Goal: Check status

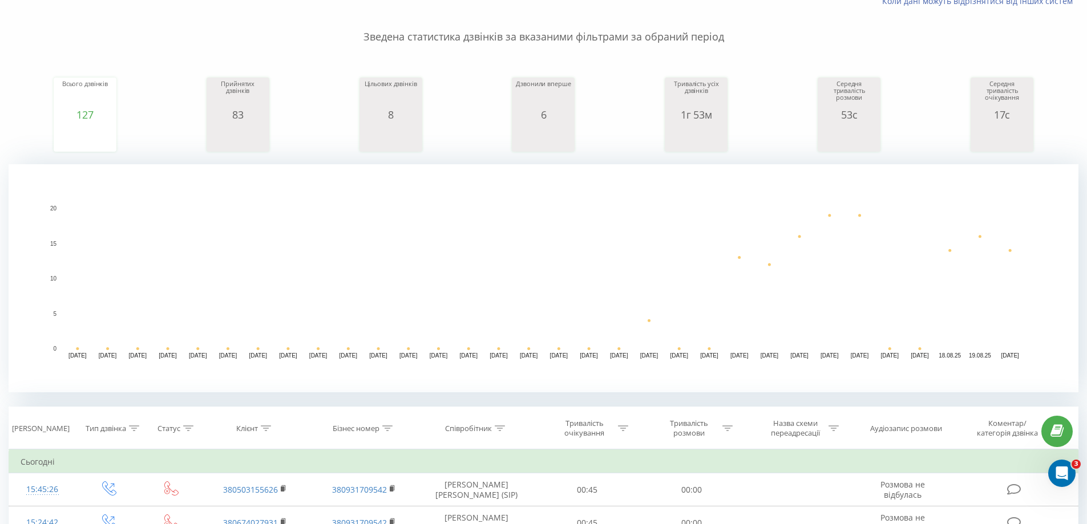
scroll to position [114, 0]
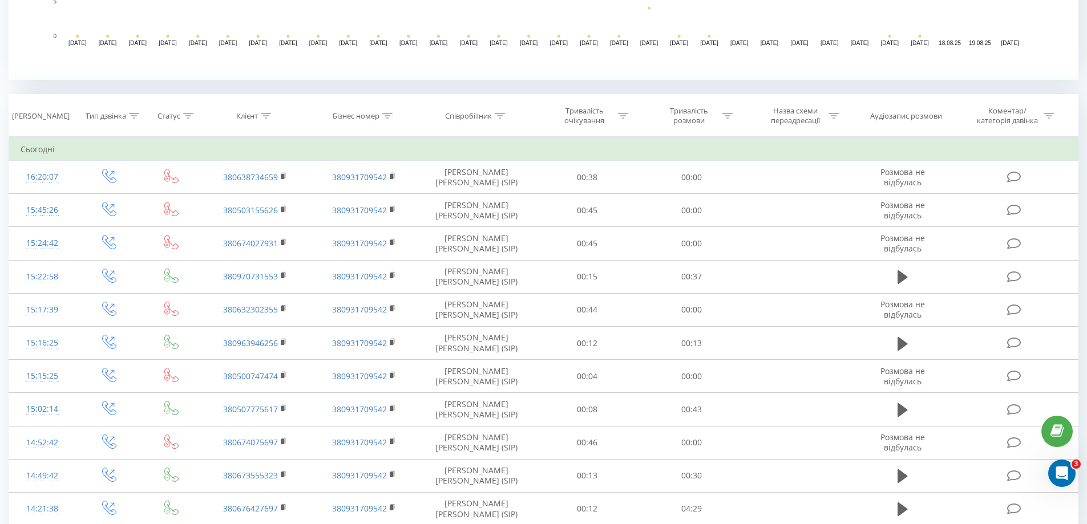
scroll to position [399, 0]
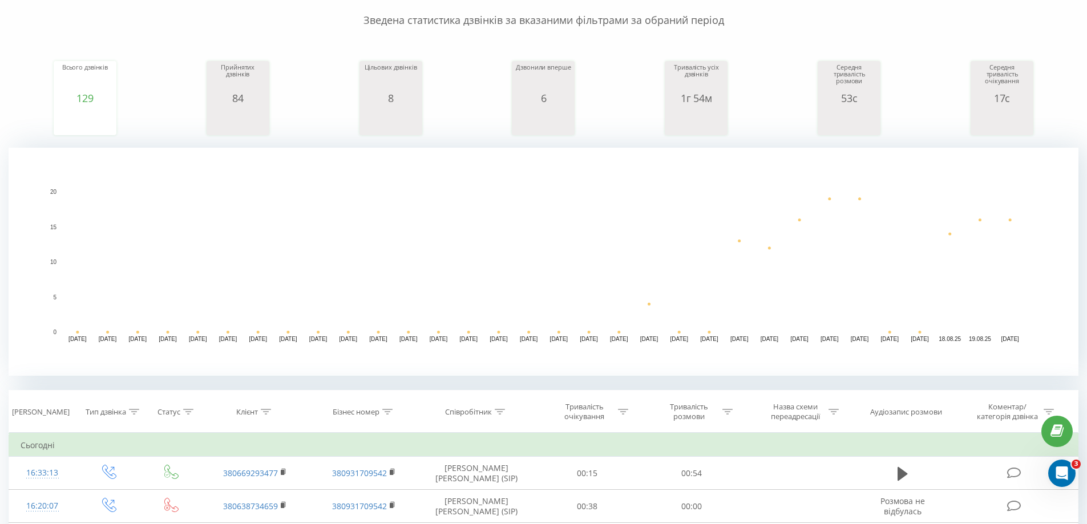
scroll to position [189, 0]
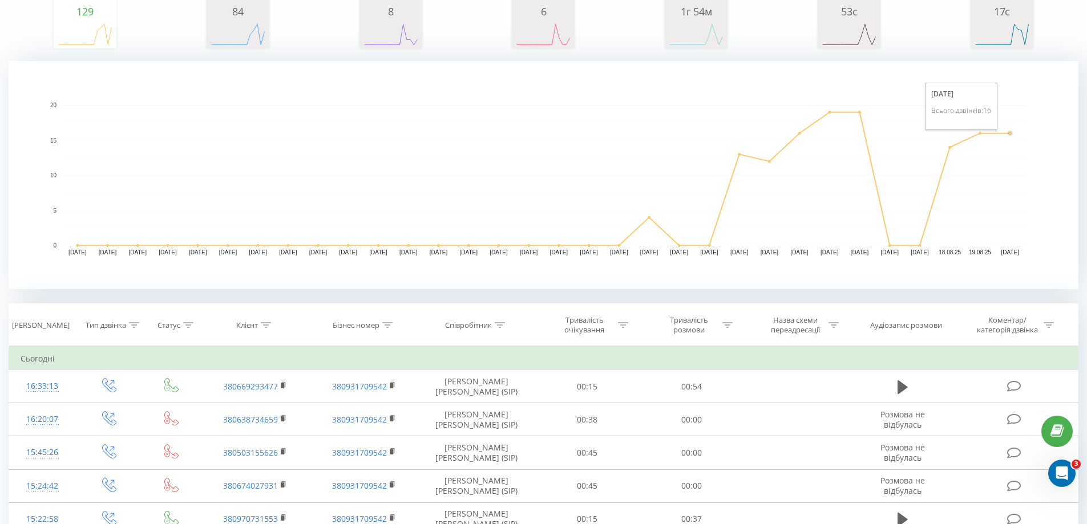
click at [1007, 135] on circle "A chart." at bounding box center [1010, 134] width 6 height 6
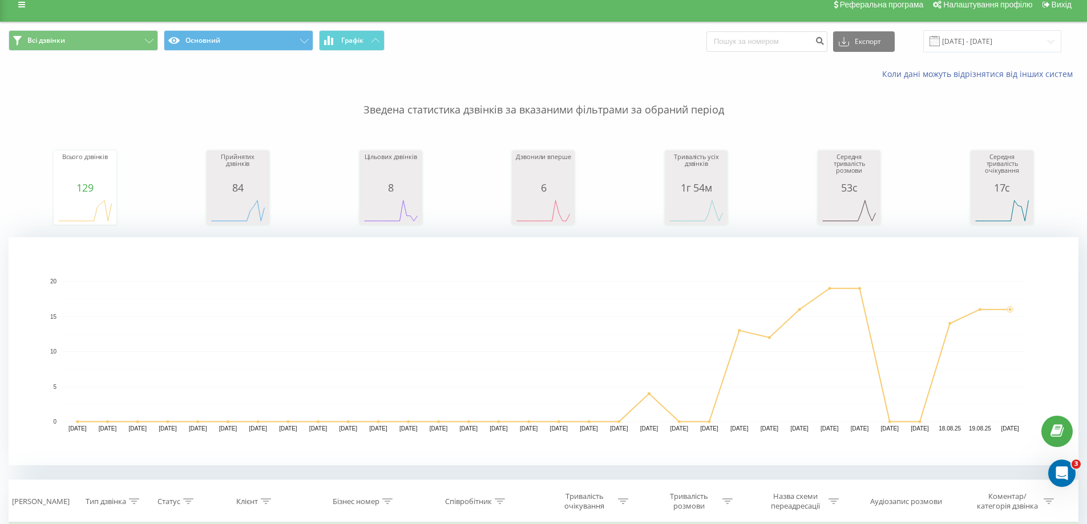
scroll to position [0, 0]
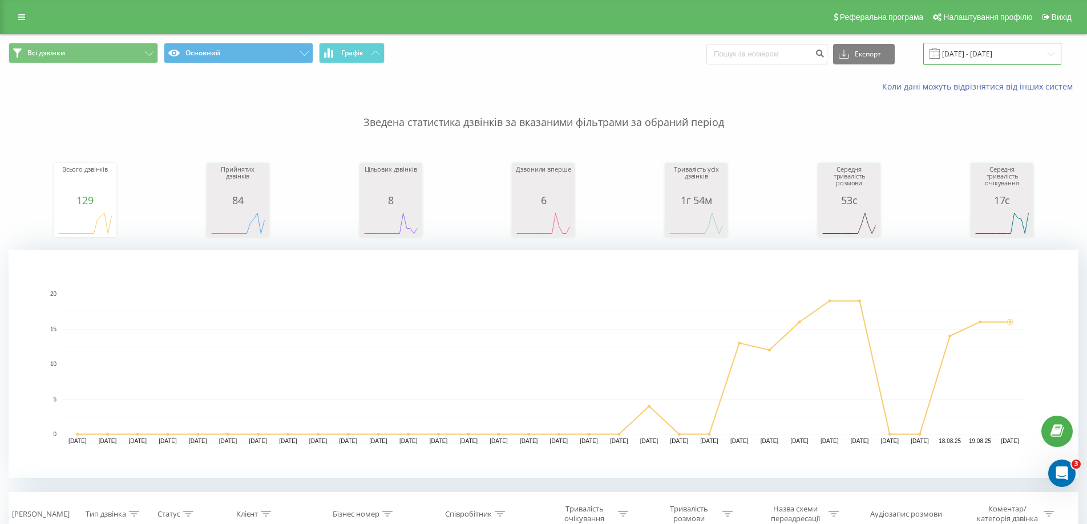
click at [993, 51] on input "[DATE] - [DATE]" at bounding box center [992, 54] width 138 height 22
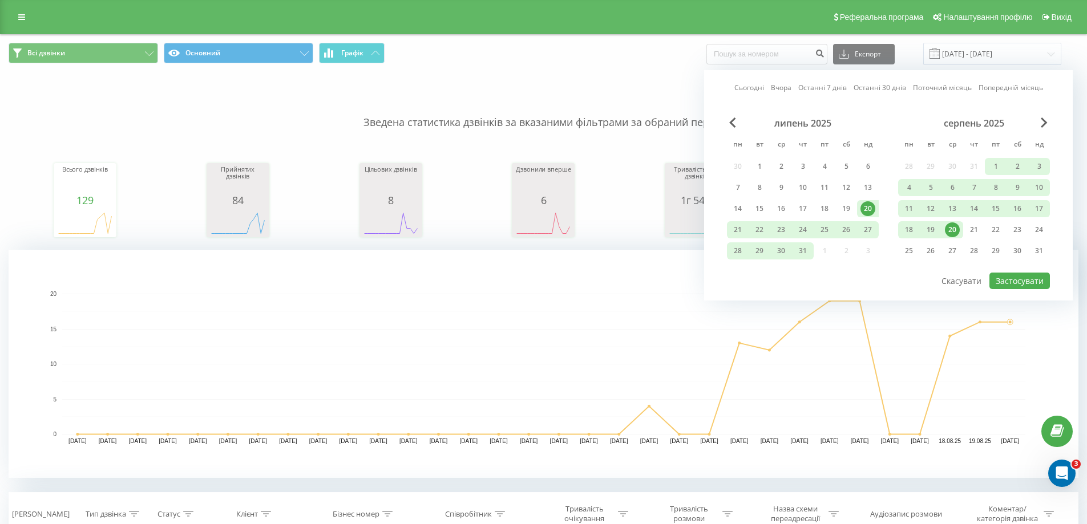
click at [953, 228] on div "20" at bounding box center [952, 229] width 15 height 15
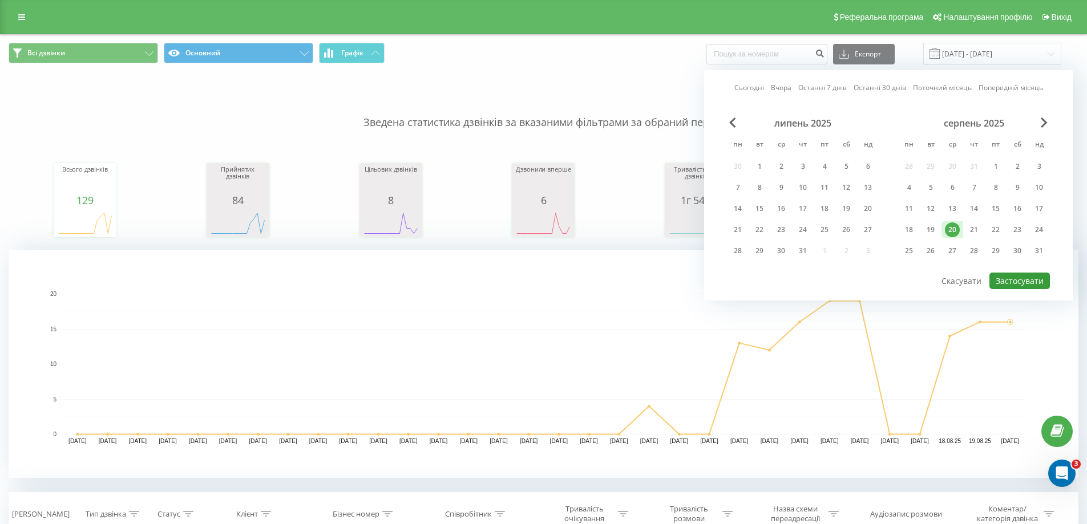
click at [1017, 277] on button "Застосувати" at bounding box center [1019, 281] width 60 height 17
type input "20.08.2025 - 20.08.2025"
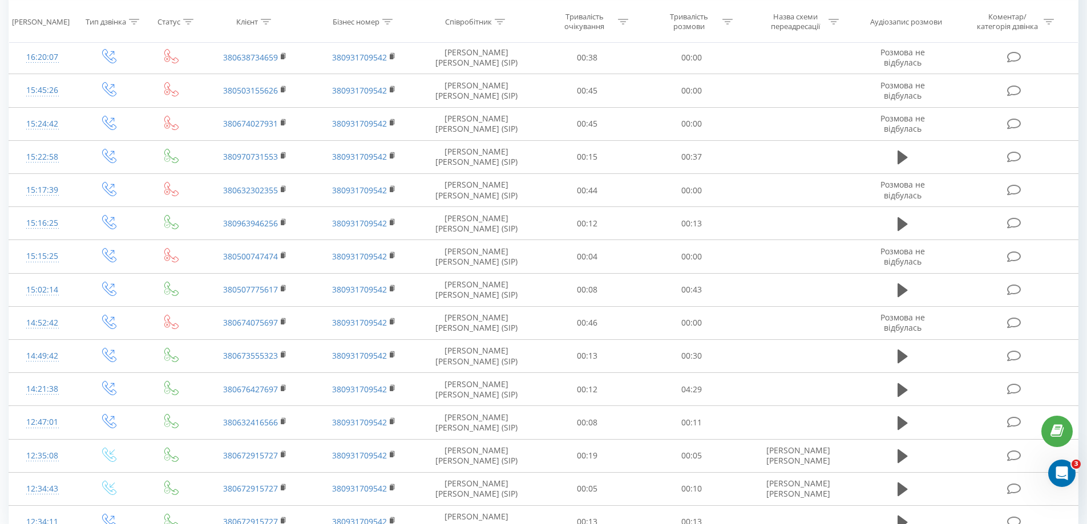
scroll to position [570, 0]
